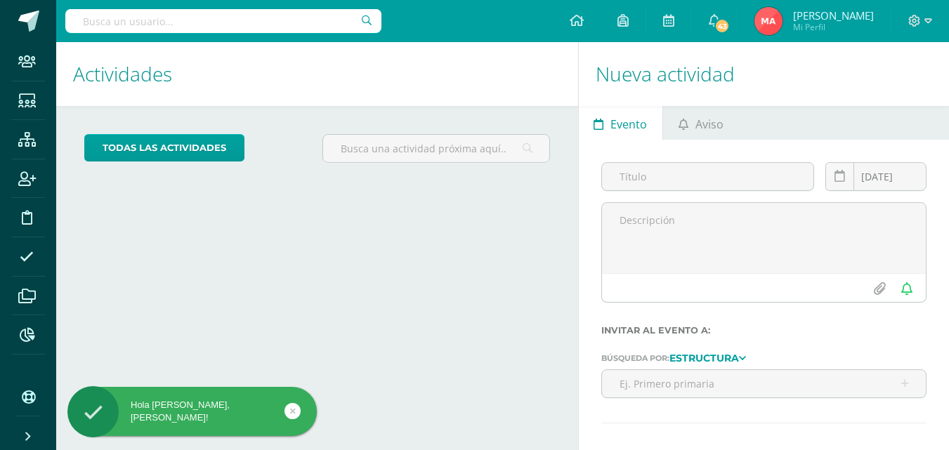
click at [254, 17] on input "text" at bounding box center [223, 21] width 316 height 24
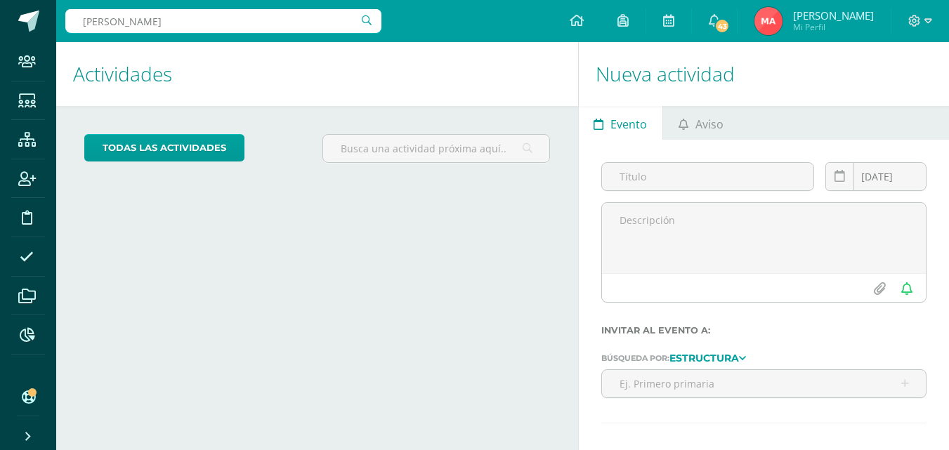
click at [202, 24] on input "[PERSON_NAME]" at bounding box center [223, 21] width 316 height 24
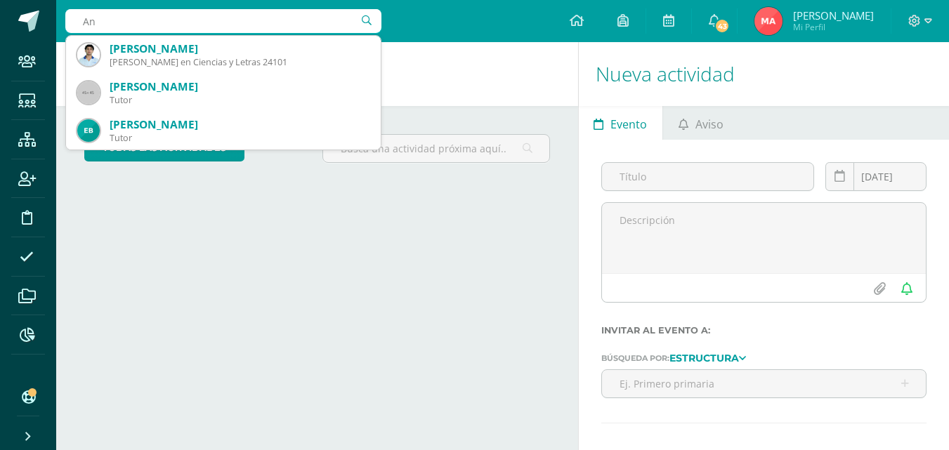
type input "A"
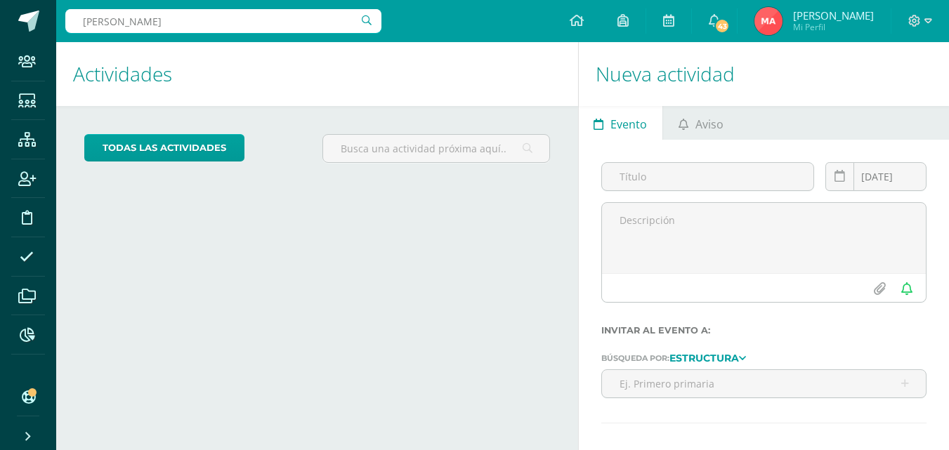
type input "[PERSON_NAME]"
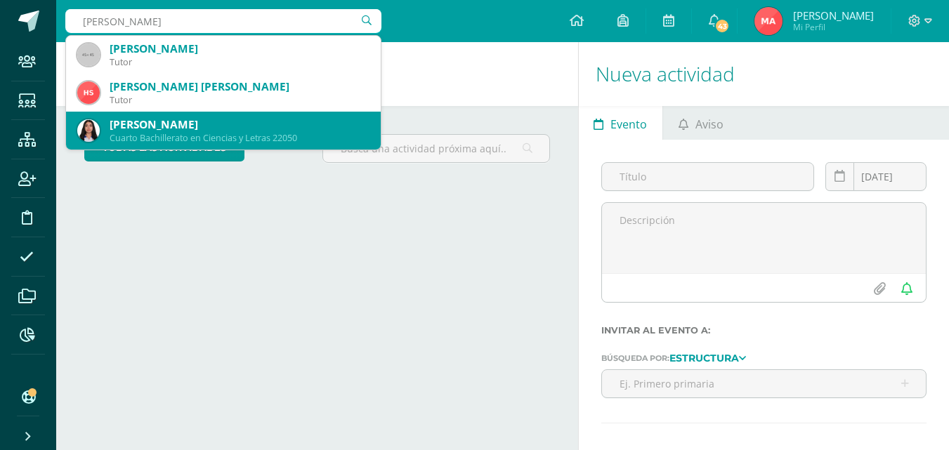
click at [213, 136] on div "Cuarto Bachillerato en Ciencias y Letras 22050" at bounding box center [240, 138] width 260 height 12
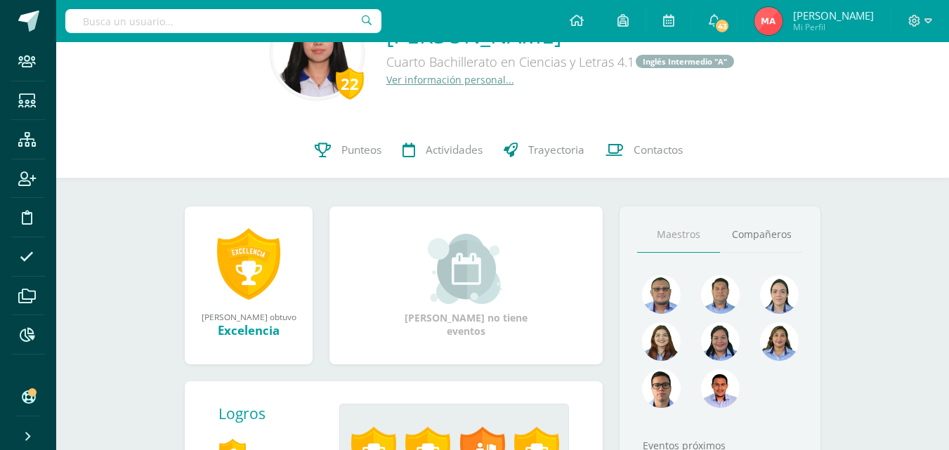
scroll to position [211, 0]
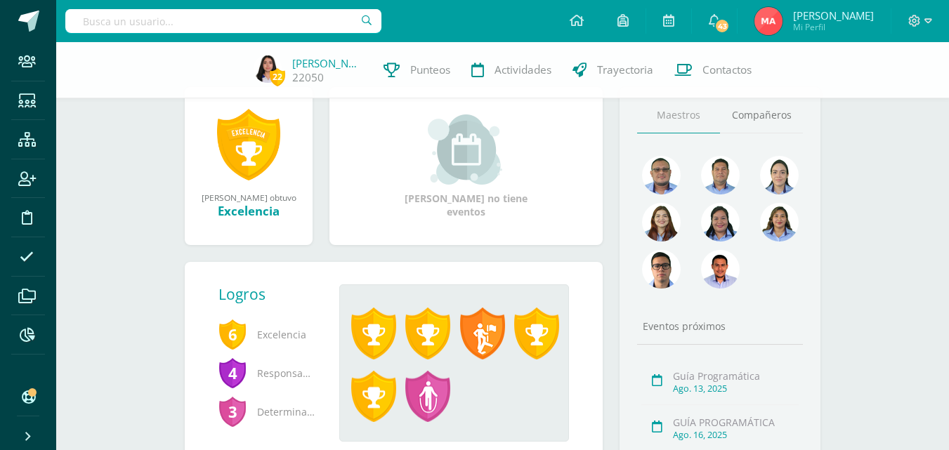
click at [359, 22] on input "text" at bounding box center [223, 21] width 316 height 24
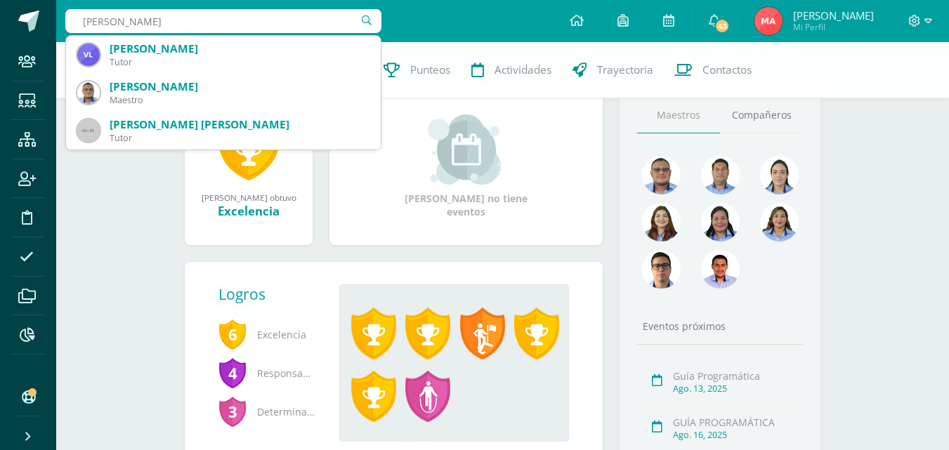
click at [191, 14] on input "lopez sandoval" at bounding box center [223, 21] width 316 height 24
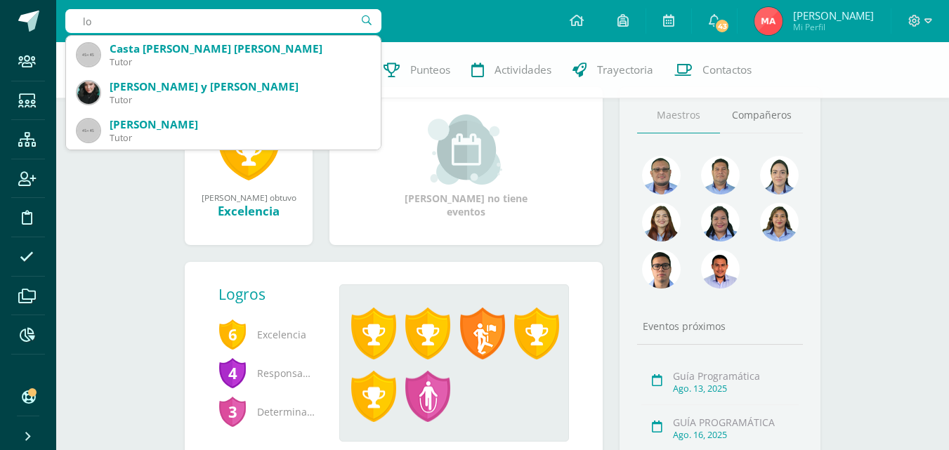
type input "l"
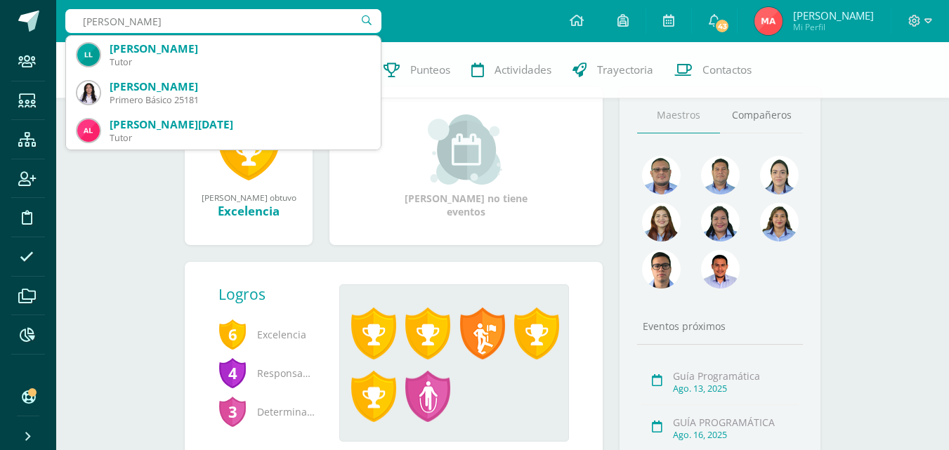
type input "Lucero Lopez"
